Goal: Use online tool/utility: Utilize a website feature to perform a specific function

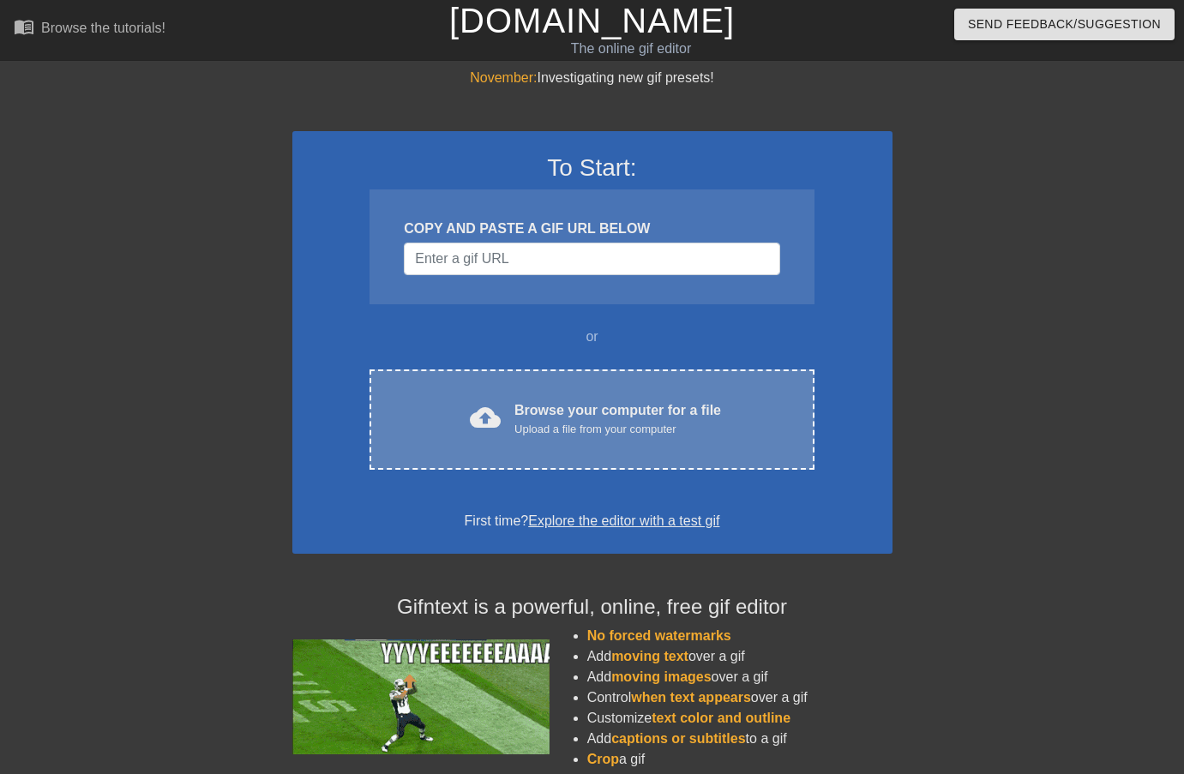
click at [460, 438] on div "cloud_upload Browse your computer for a file Upload a file from your computer C…" at bounding box center [592, 420] width 444 height 100
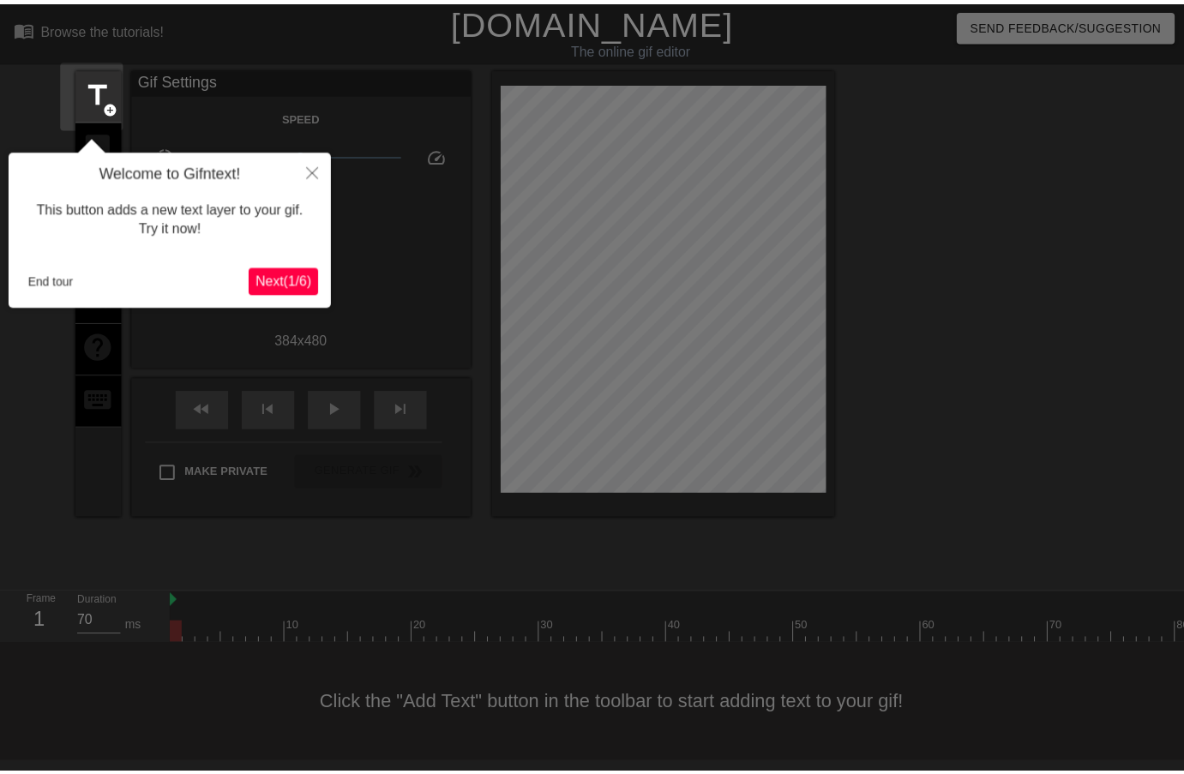
scroll to position [3, 0]
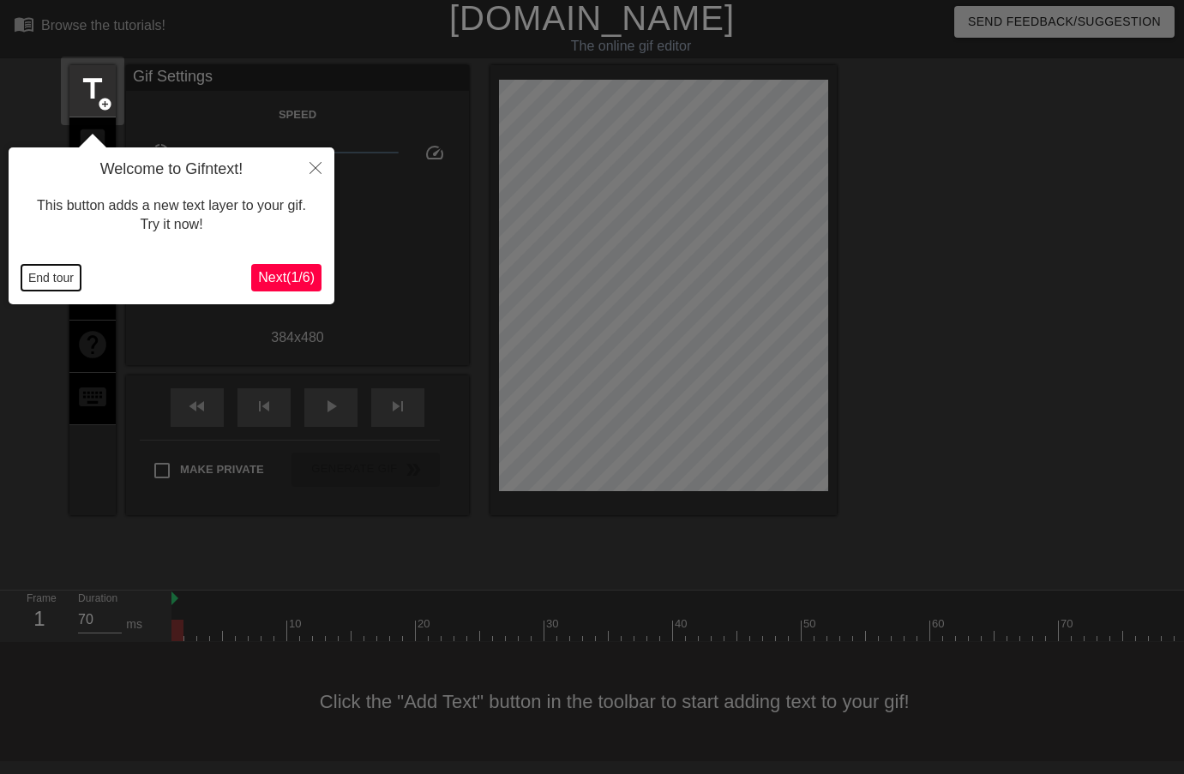
click at [57, 280] on button "End tour" at bounding box center [50, 278] width 59 height 26
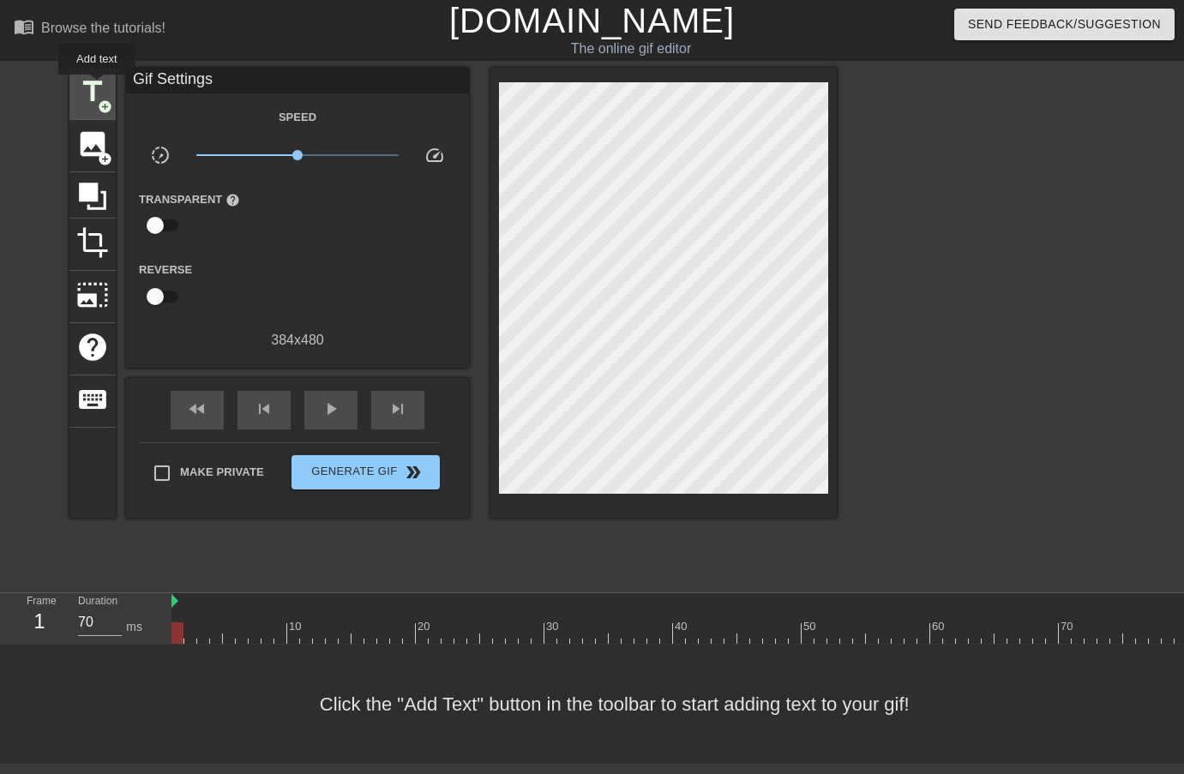
click at [98, 87] on span "title" at bounding box center [92, 91] width 33 height 33
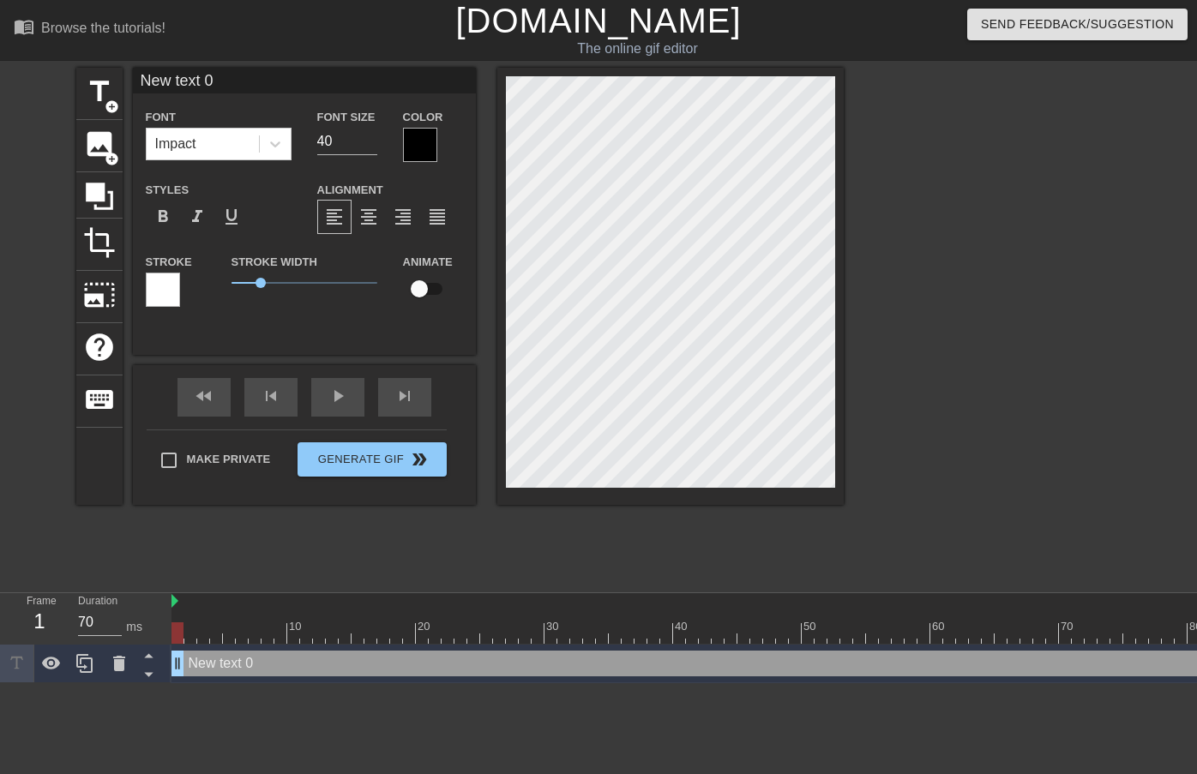
scroll to position [3, 4]
type input "T"
type textarea "T"
type input "Tu"
type textarea "Tu"
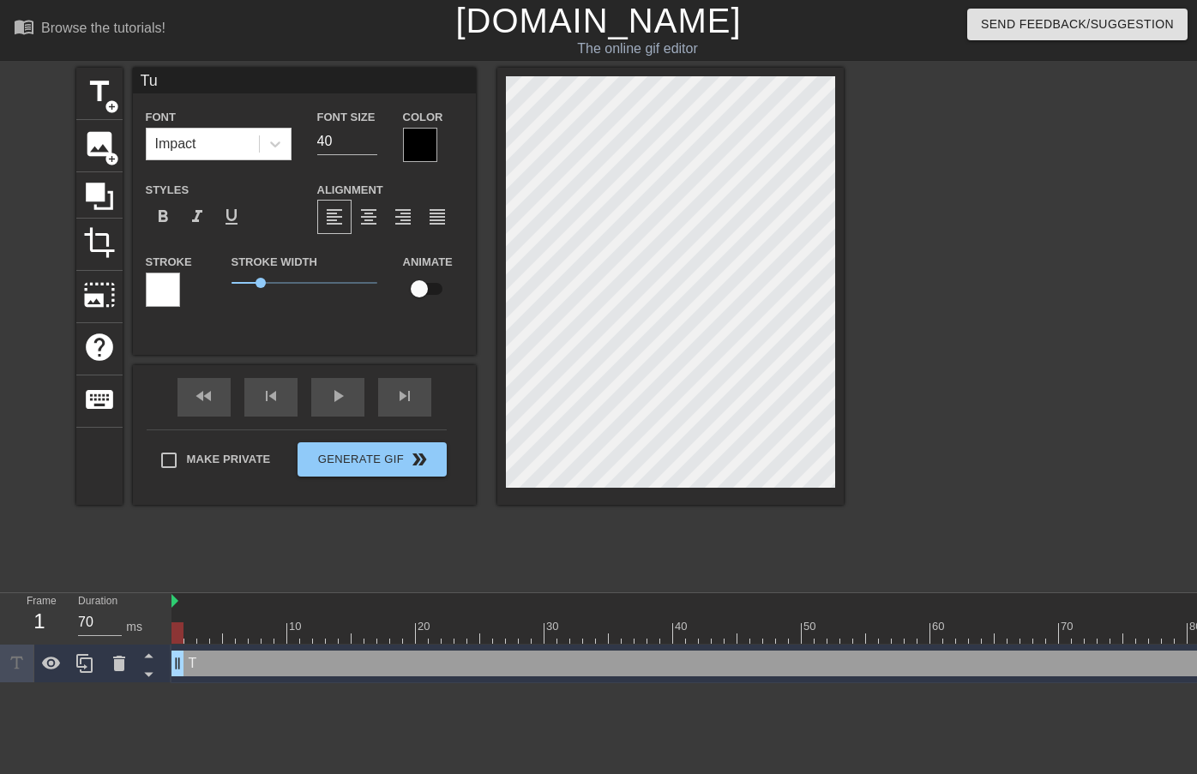
type input "Tue"
type textarea "Tue"
type input "Tues"
type textarea "Tues"
type input "Tuesd"
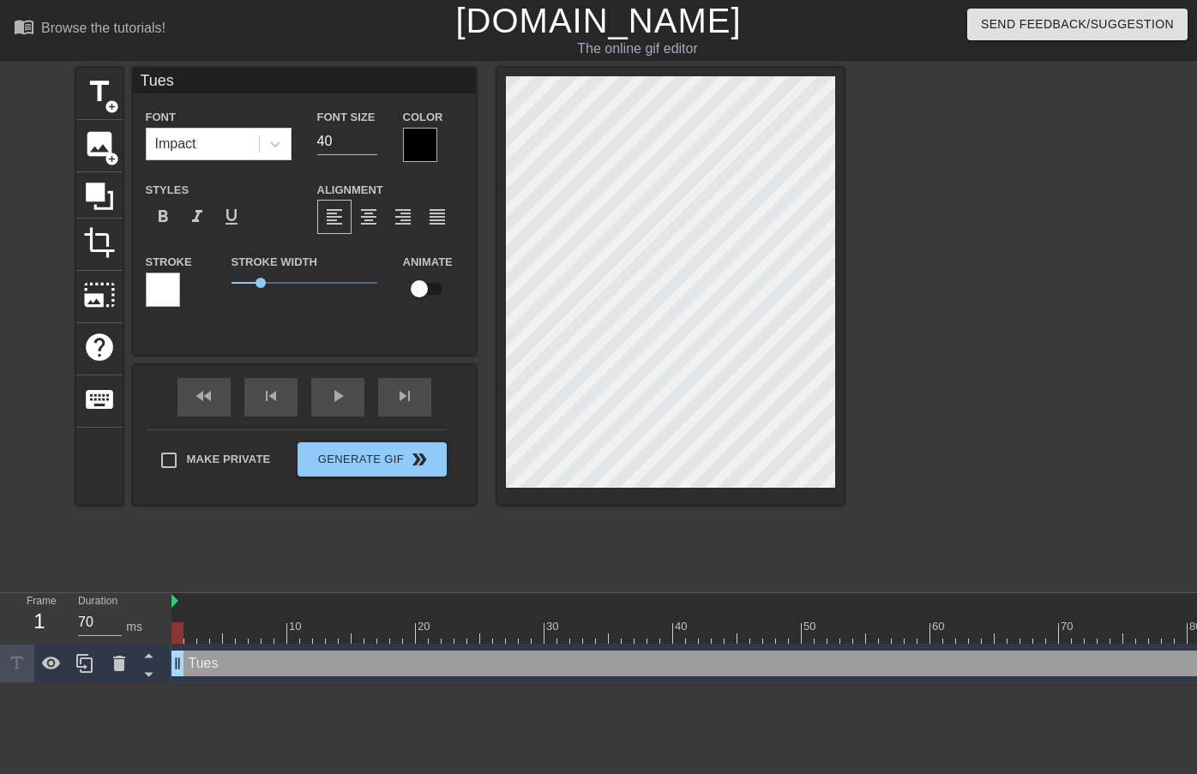
type textarea "Tuesd"
type input "Tuesda"
type textarea "Tuesda"
type input "[DATE]"
type textarea "[DATE]"
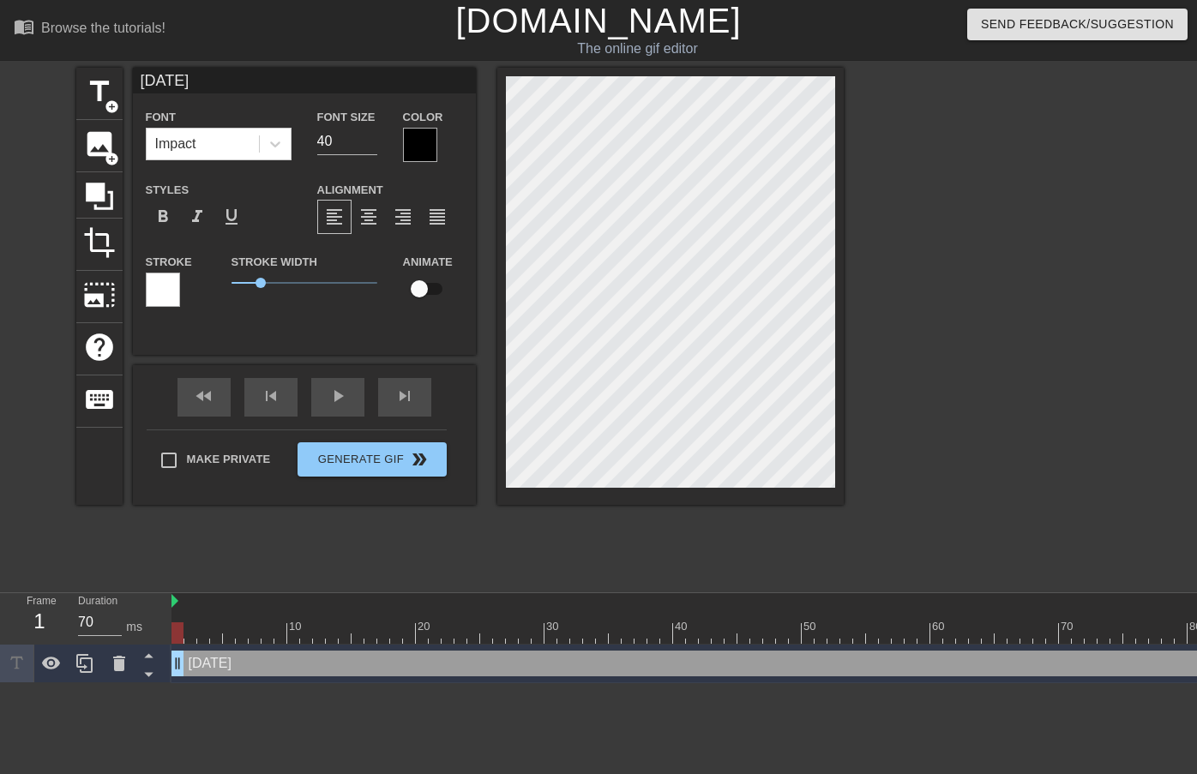
type input "[DATE]"
type textarea "[DATE]"
type input "[DATE] ."
type textarea "[DATE] ."
type input "[DATE] .."
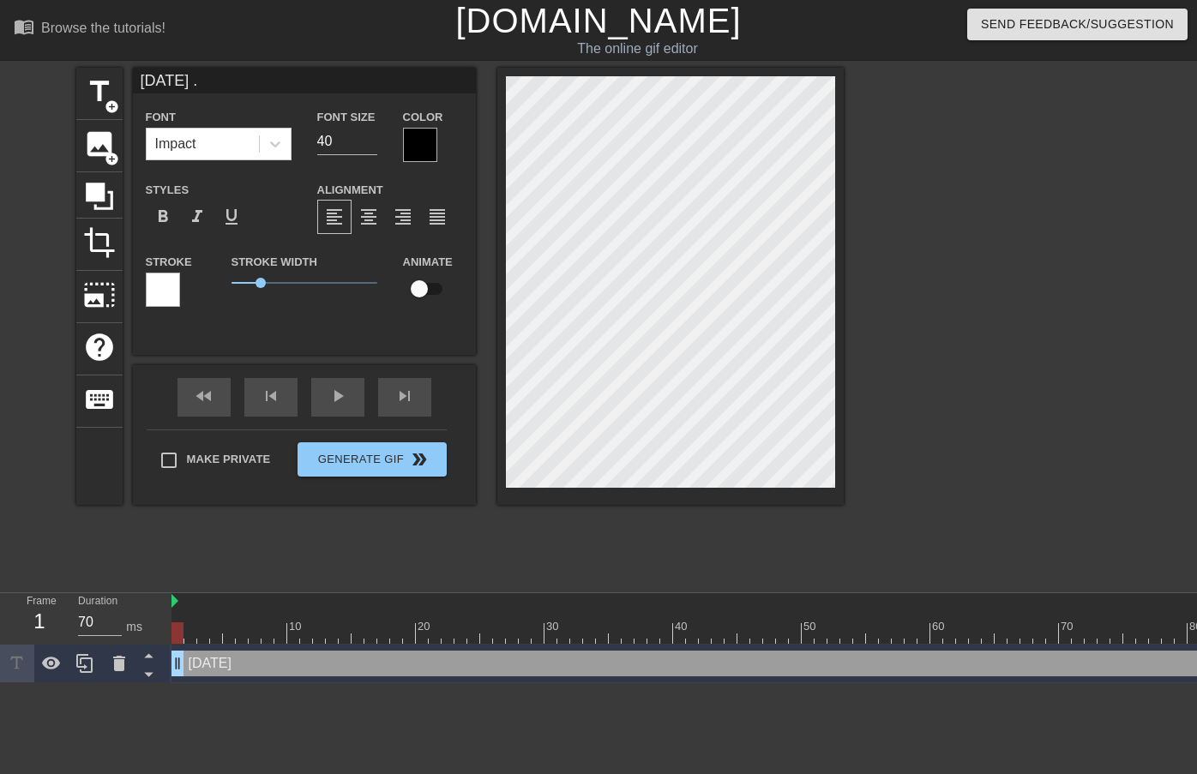
type textarea "[DATE] .."
type input "[DATE] ..."
type textarea "[DATE] ..."
click at [165, 289] on div at bounding box center [163, 290] width 34 height 34
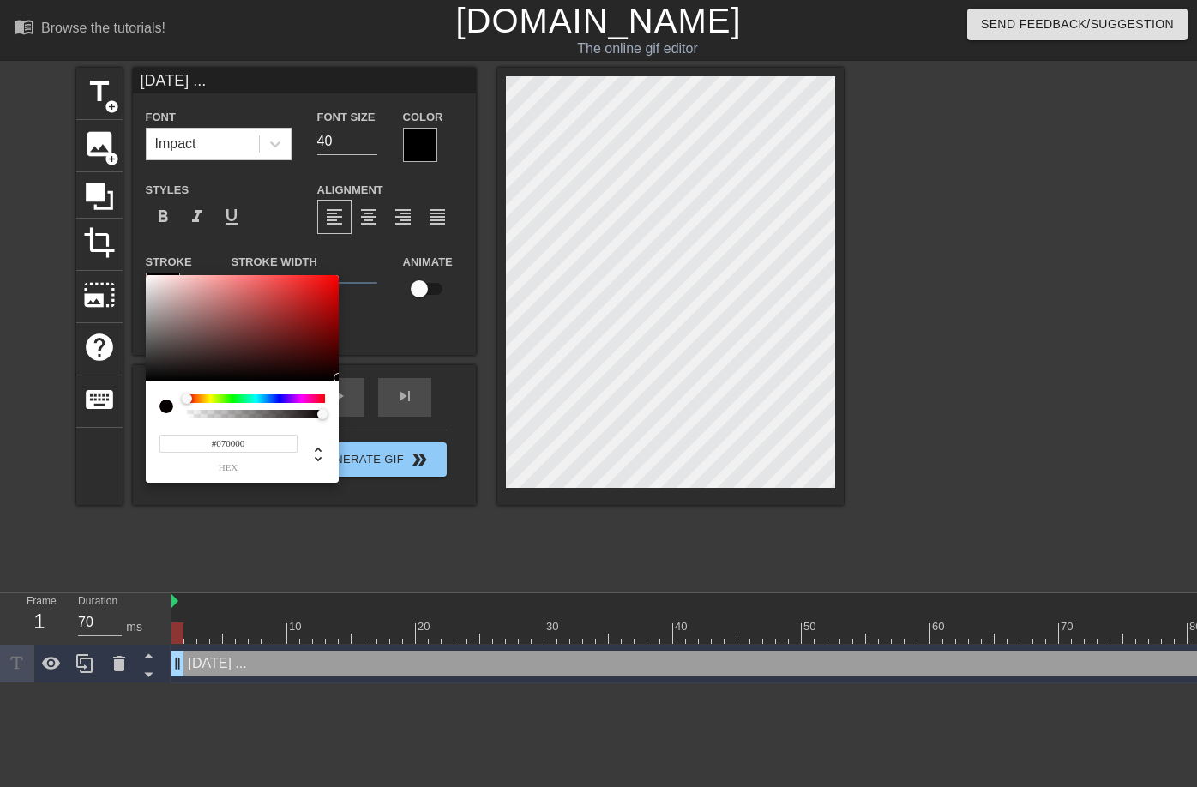
type input "#000000"
drag, startPoint x: 254, startPoint y: 340, endPoint x: 356, endPoint y: 394, distance: 115.0
click at [356, 394] on div "#000000 hex" at bounding box center [598, 393] width 1197 height 787
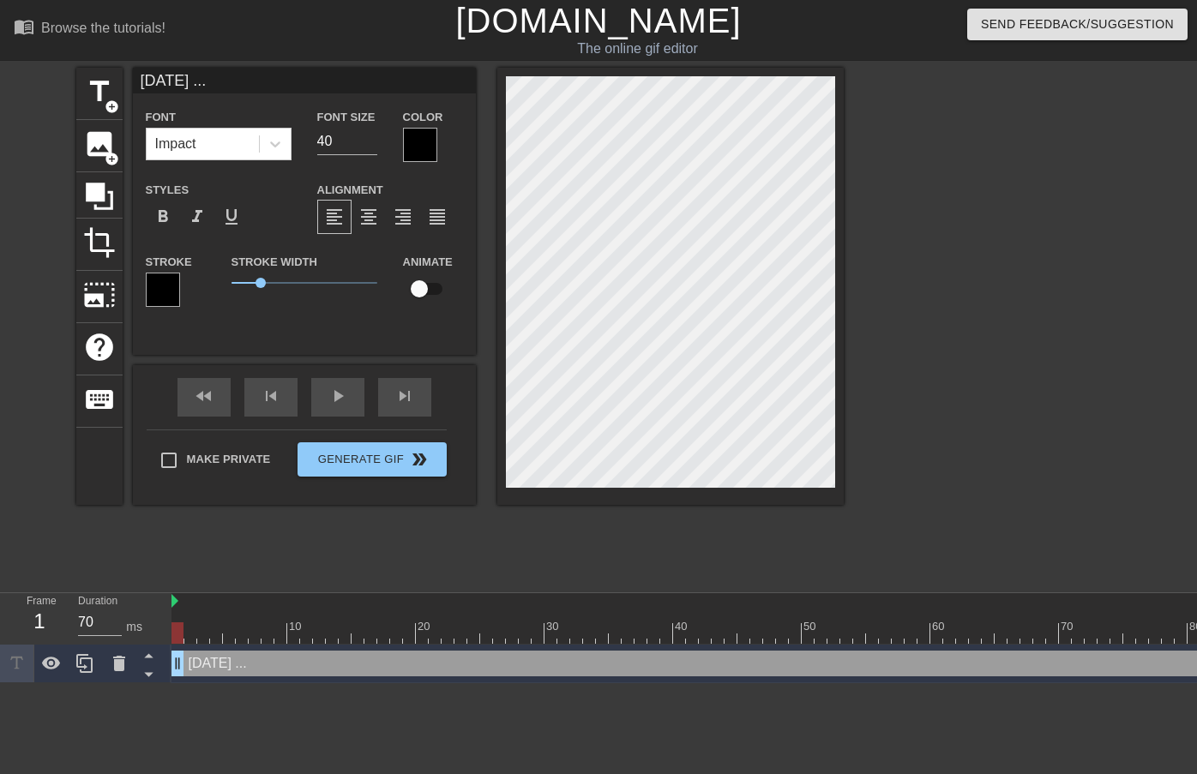
click at [421, 146] on div at bounding box center [420, 145] width 34 height 34
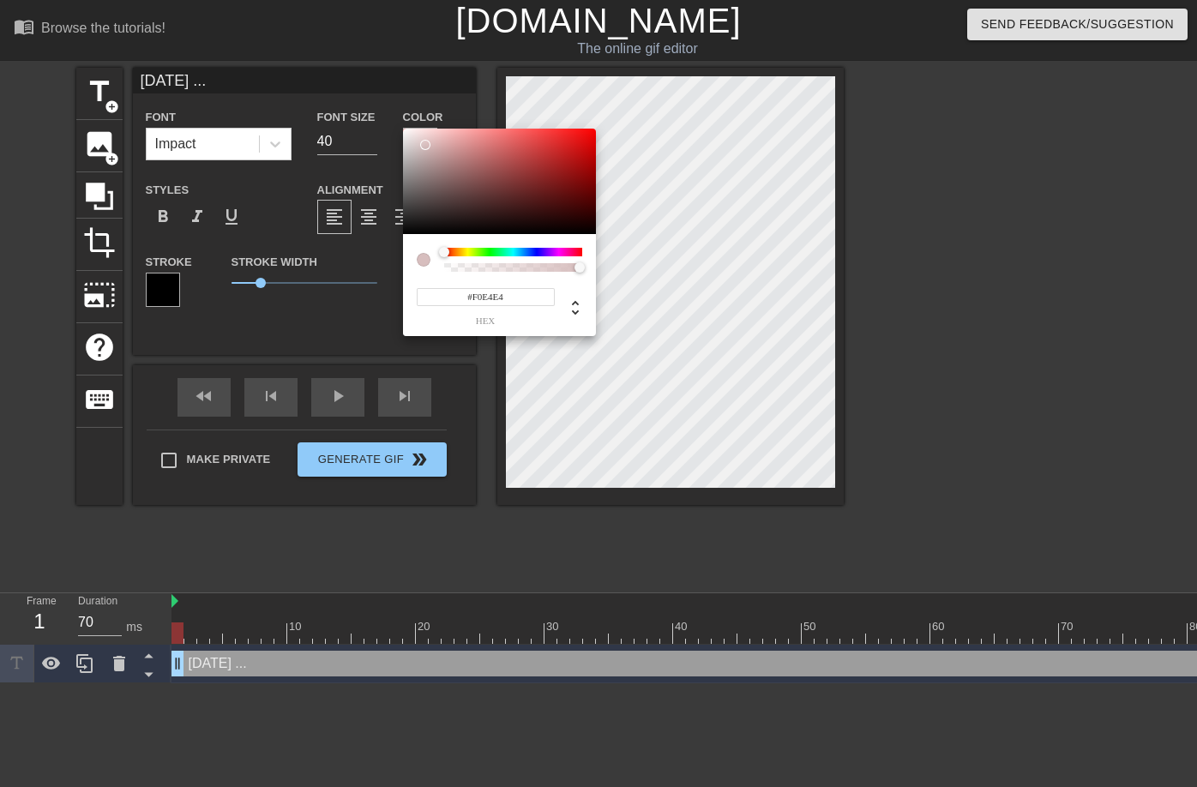
type input "#FFFFFF"
drag, startPoint x: 425, startPoint y: 145, endPoint x: 381, endPoint y: 122, distance: 50.2
click at [381, 122] on div "#FFFFFF hex" at bounding box center [598, 393] width 1197 height 787
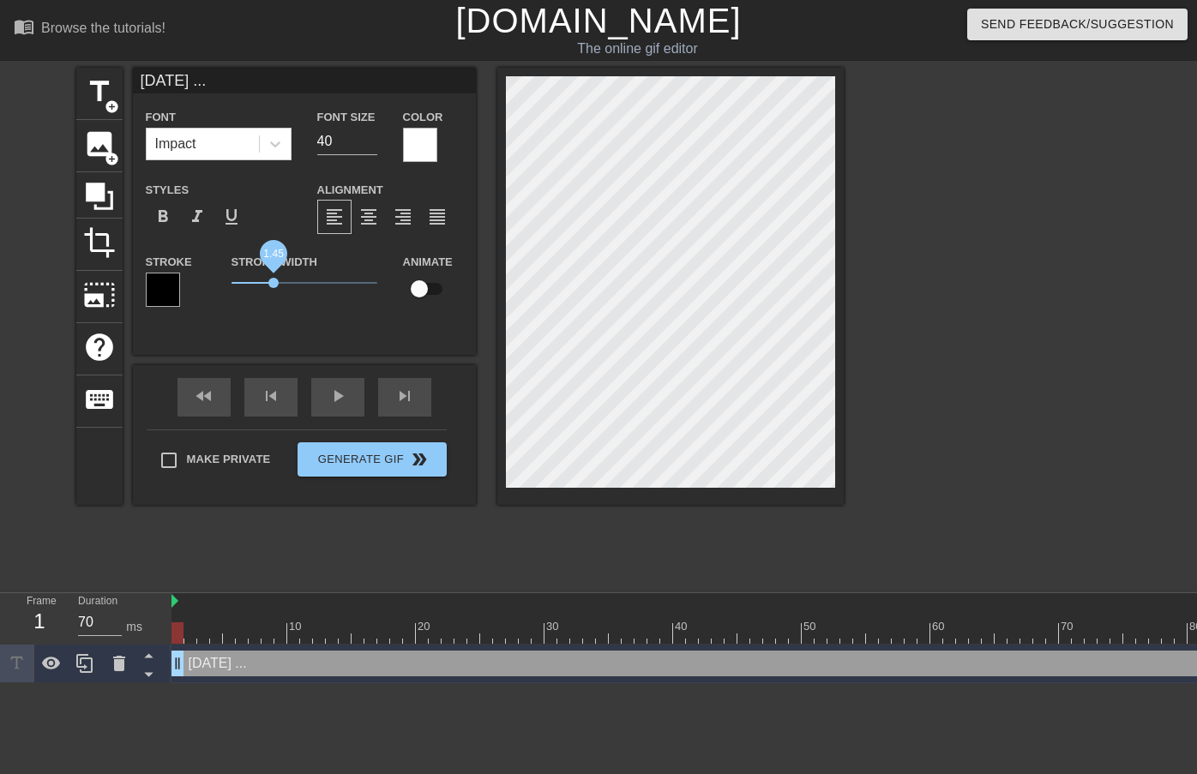
click at [274, 286] on span "1.45" at bounding box center [273, 283] width 10 height 10
click at [965, 422] on div at bounding box center [992, 325] width 257 height 514
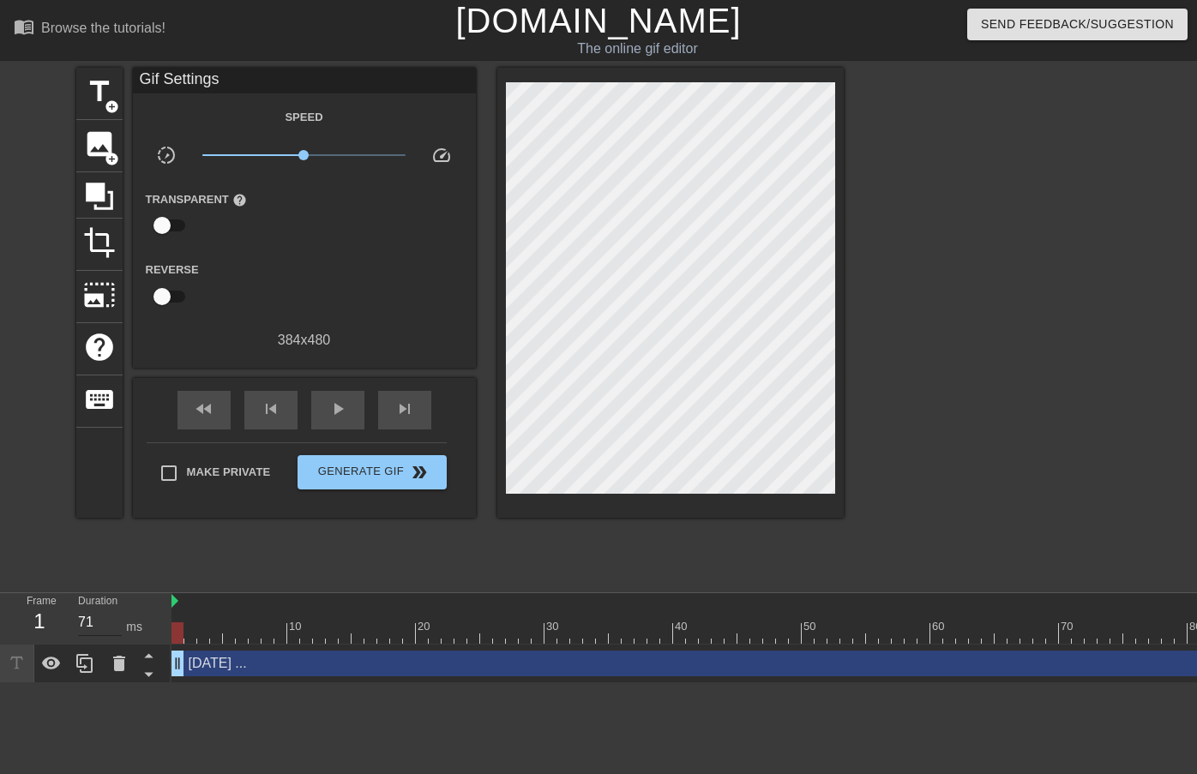
click at [113, 618] on input "71" at bounding box center [100, 622] width 44 height 27
click at [117, 627] on input "70" at bounding box center [100, 622] width 44 height 27
click at [115, 626] on input "69" at bounding box center [100, 622] width 44 height 27
click at [115, 625] on input "68" at bounding box center [100, 622] width 44 height 27
click at [115, 625] on input "67" at bounding box center [100, 622] width 44 height 27
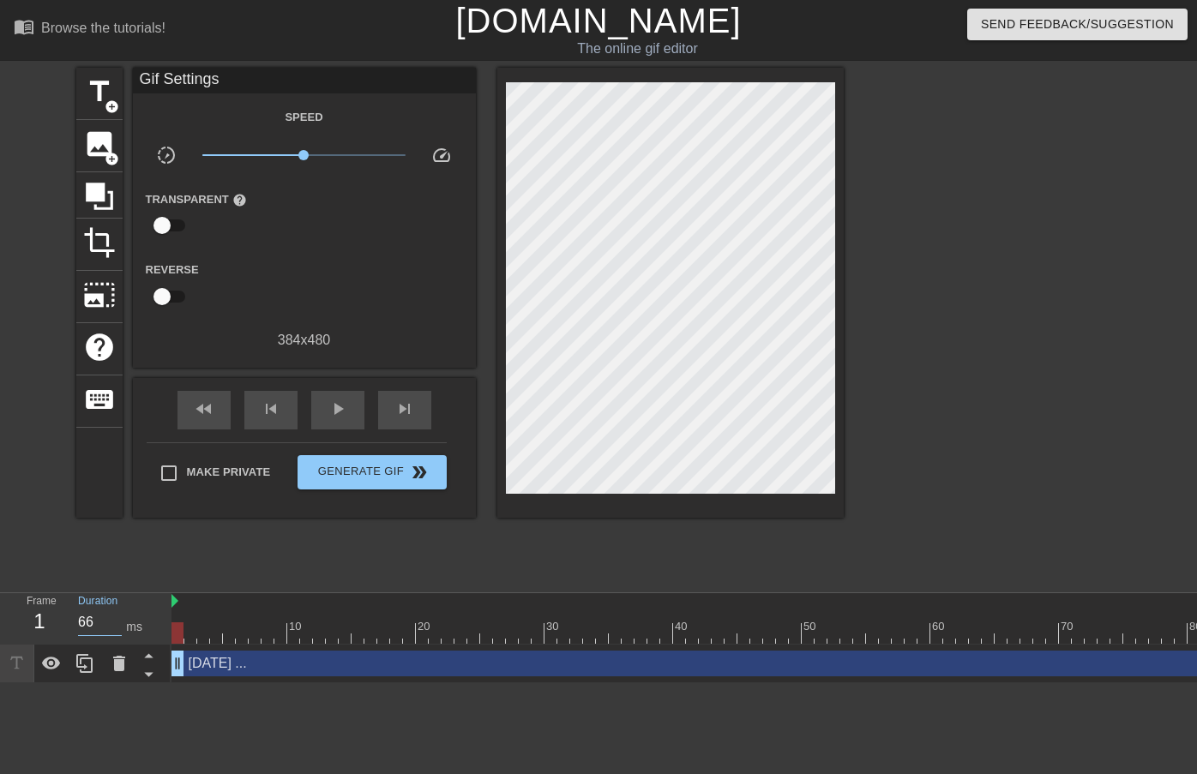
click at [114, 625] on input "66" at bounding box center [100, 622] width 44 height 27
click at [114, 625] on input "65" at bounding box center [100, 622] width 44 height 27
click at [114, 625] on input "64" at bounding box center [100, 622] width 44 height 27
click at [114, 625] on input "63" at bounding box center [100, 622] width 44 height 27
click at [114, 625] on input "62" at bounding box center [100, 622] width 44 height 27
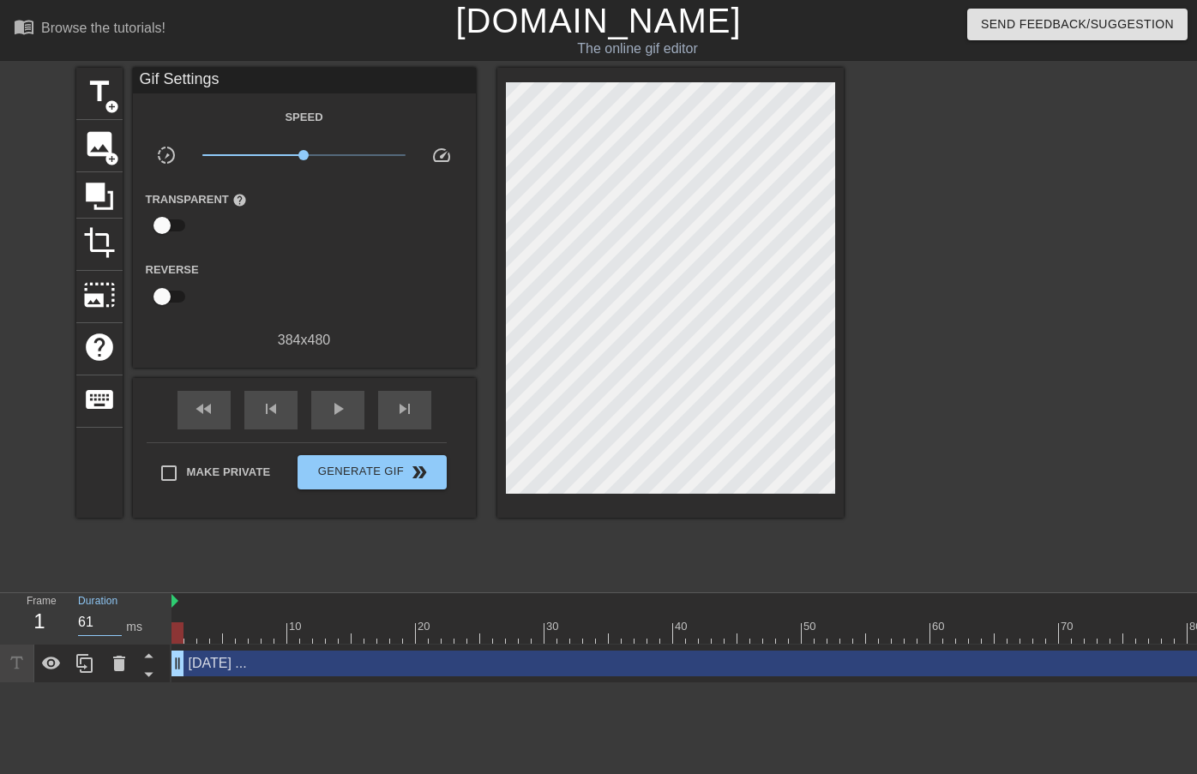
click at [114, 625] on input "61" at bounding box center [100, 622] width 44 height 27
click at [114, 625] on input "60" at bounding box center [100, 622] width 44 height 27
click at [330, 405] on span "play_arrow" at bounding box center [338, 409] width 21 height 21
drag, startPoint x: 302, startPoint y: 160, endPoint x: 346, endPoint y: 161, distance: 43.7
click at [346, 161] on span "x2.57" at bounding box center [303, 155] width 203 height 21
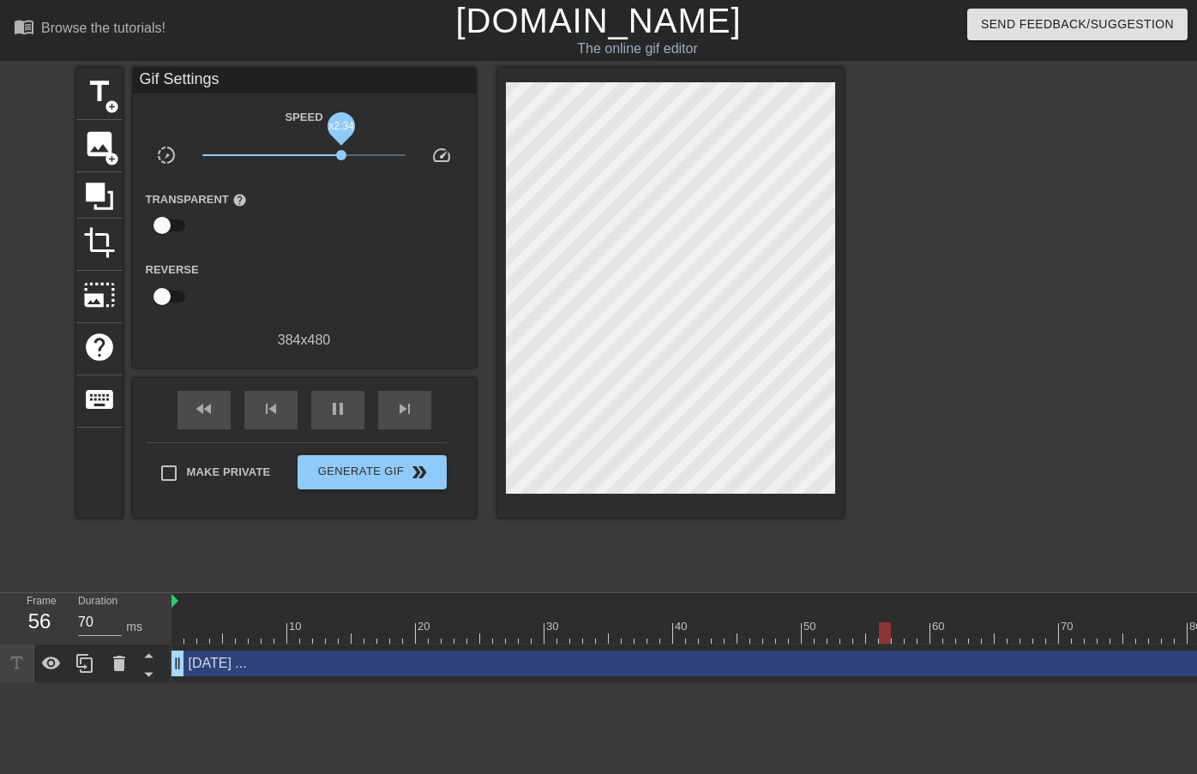
drag, startPoint x: 341, startPoint y: 154, endPoint x: 331, endPoint y: 156, distance: 10.4
click at [336, 156] on span "x2.34" at bounding box center [341, 155] width 10 height 10
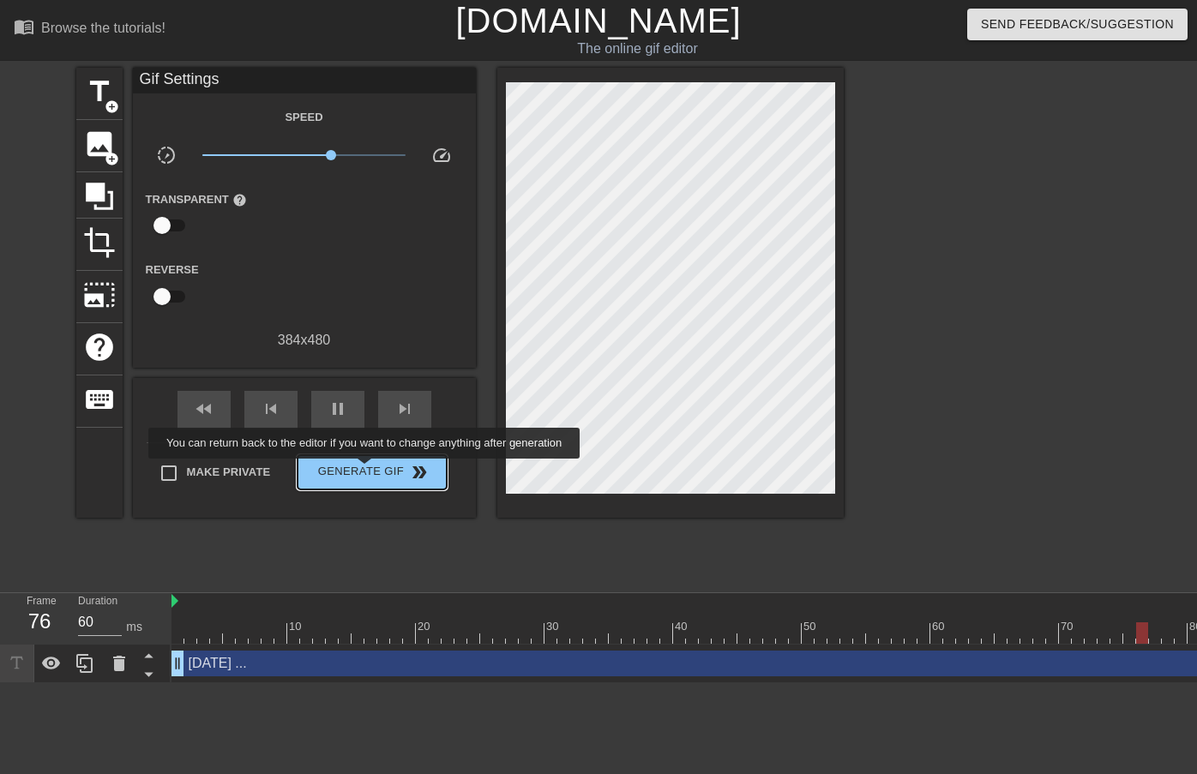
type input "70"
click at [375, 476] on span "Generate Gif double_arrow" at bounding box center [371, 472] width 135 height 21
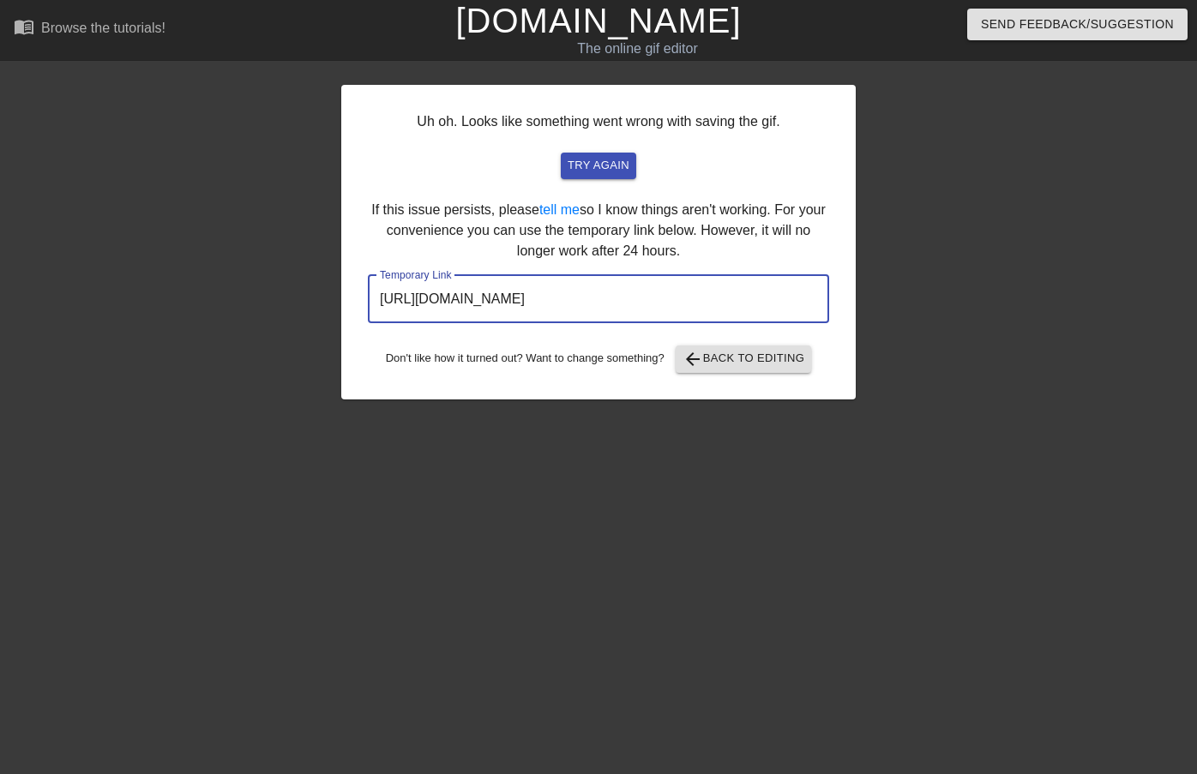
drag, startPoint x: 682, startPoint y: 301, endPoint x: 346, endPoint y: 294, distance: 335.3
click at [346, 294] on div "Uh oh. Looks like something went wrong with saving the gif. try again If this i…" at bounding box center [598, 242] width 514 height 315
